Goal: Find specific page/section: Find specific page/section

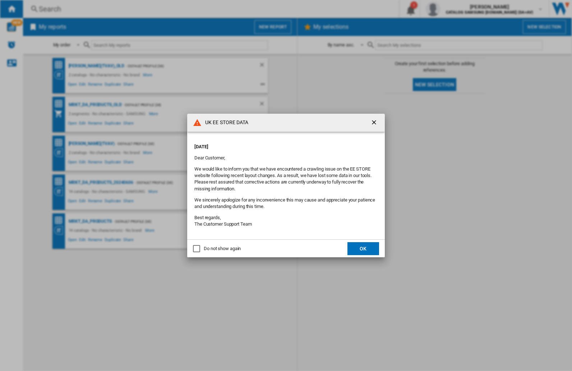
click at [455, 9] on div "UK EE STORE DATA [DATE] Dear Customer, We would like to inform you that we have…" at bounding box center [286, 185] width 572 height 371
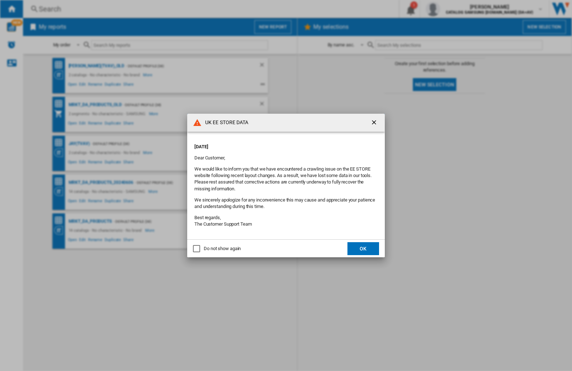
click at [455, 9] on div "UK EE STORE DATA [DATE] Dear Customer, We would like to inform you that we have…" at bounding box center [286, 185] width 572 height 371
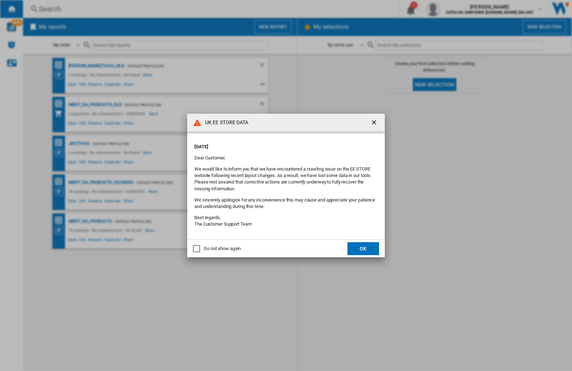
click at [455, 9] on div "UK EE STORE DATA [DATE] Dear Customer, We would like to inform you that we have…" at bounding box center [286, 185] width 572 height 371
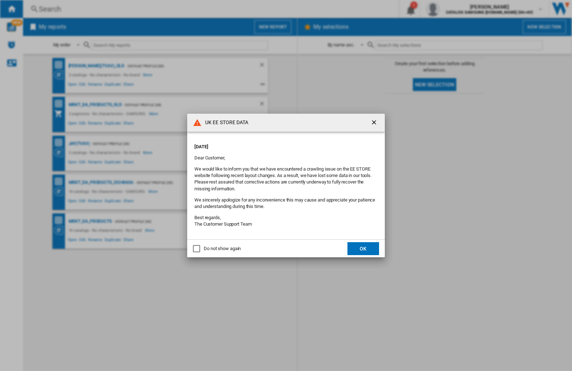
click at [455, 9] on div "UK EE STORE DATA [DATE] Dear Customer, We would like to inform you that we have…" at bounding box center [286, 185] width 572 height 371
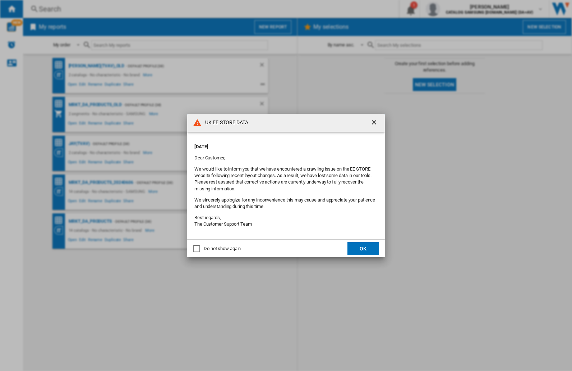
click at [455, 9] on div "UK EE STORE DATA [DATE] Dear Customer, We would like to inform you that we have…" at bounding box center [286, 185] width 572 height 371
